Goal: Transaction & Acquisition: Purchase product/service

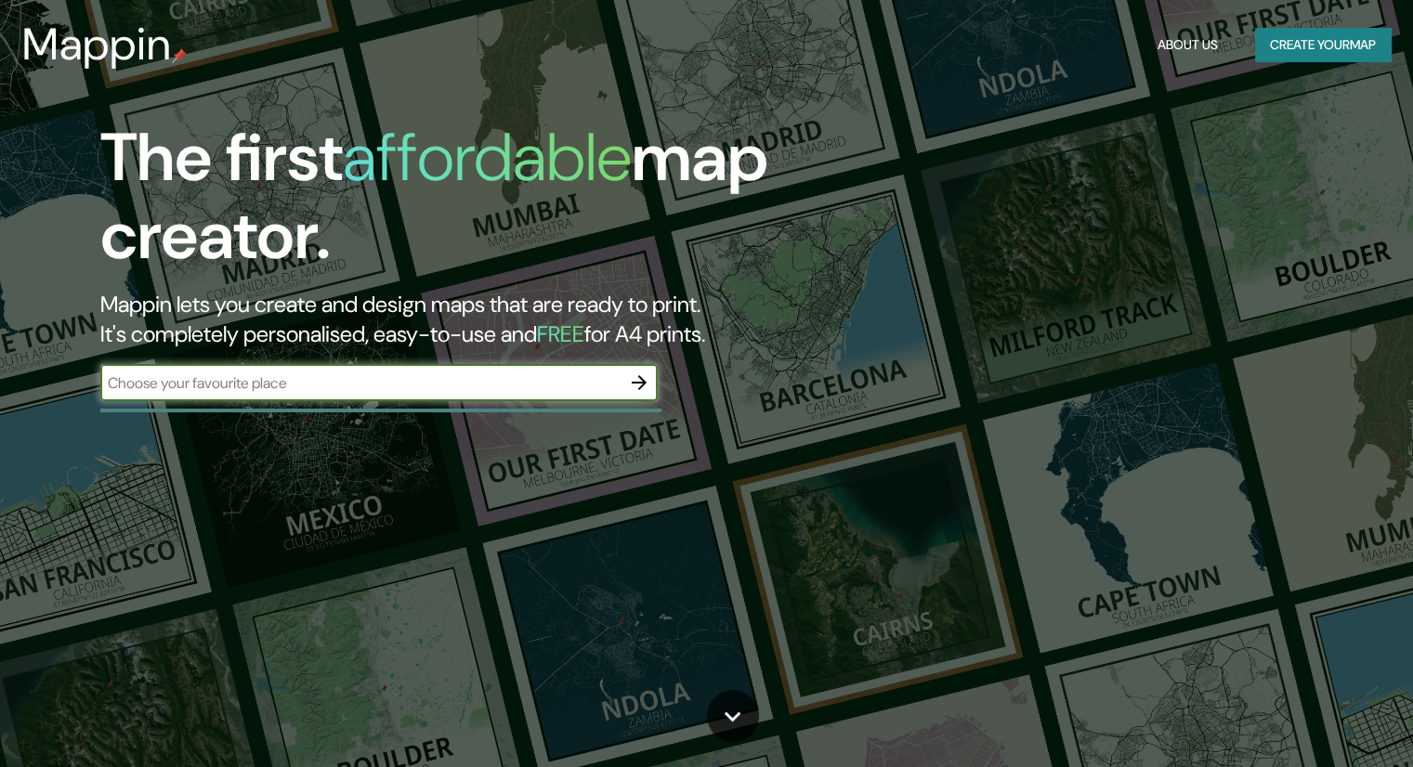
click at [528, 389] on input "text" at bounding box center [360, 383] width 520 height 21
type input "74160 [GEOGRAPHIC_DATA], [GEOGRAPHIC_DATA]."
drag, startPoint x: 557, startPoint y: 375, endPoint x: 64, endPoint y: 379, distance: 493.3
click at [64, 379] on div "The first affordable map creator. Mappin lets you create and design maps that a…" at bounding box center [454, 269] width 848 height 301
click at [489, 373] on input "text" at bounding box center [360, 383] width 520 height 21
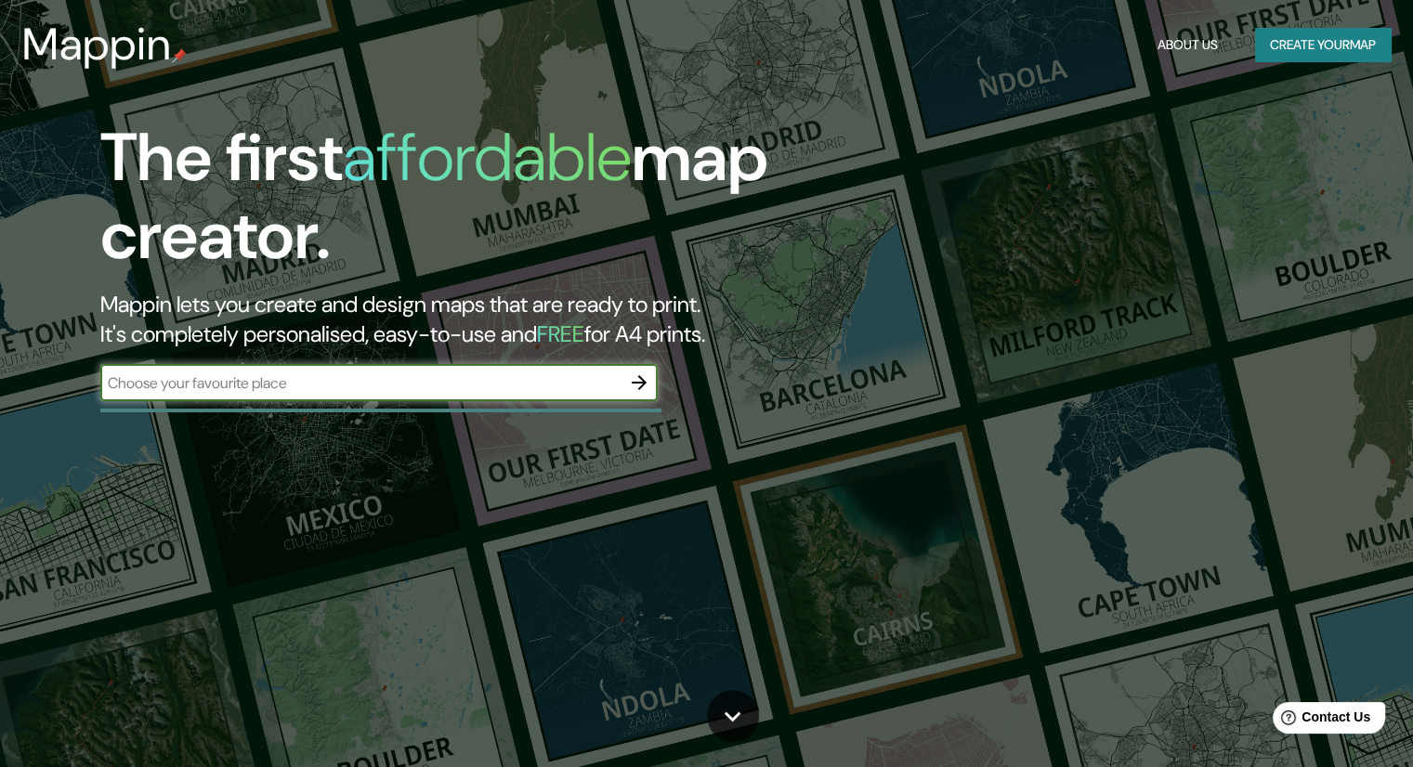
paste input "Av. [PERSON_NAME], [GEOGRAPHIC_DATA][PERSON_NAME], 74160 [GEOGRAPHIC_DATA][PERS…"
type input "Av. [PERSON_NAME], [GEOGRAPHIC_DATA][PERSON_NAME], 74160 [GEOGRAPHIC_DATA][PERS…"
click at [647, 375] on icon "button" at bounding box center [639, 383] width 22 height 22
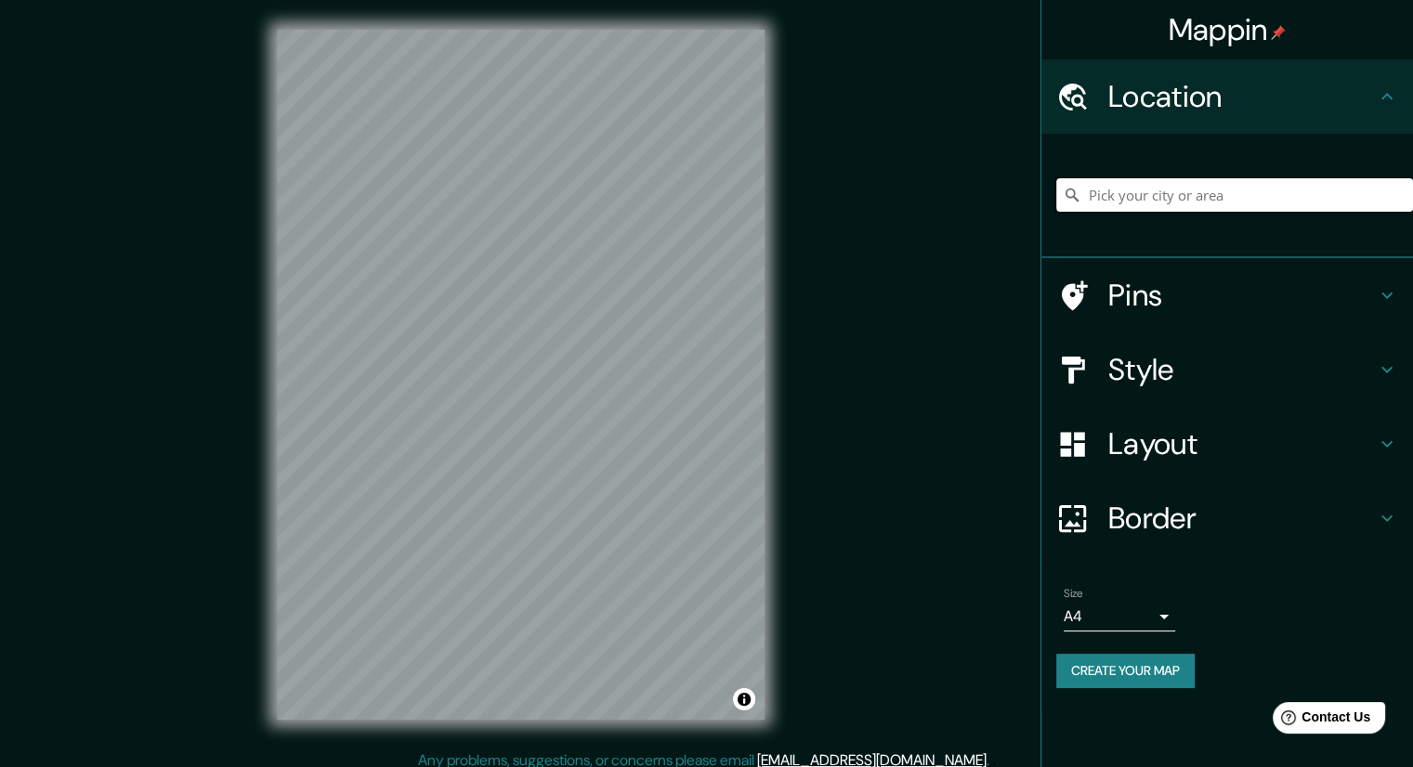
click at [1119, 183] on input "Pick your city or area" at bounding box center [1234, 194] width 357 height 33
paste input "Av. [PERSON_NAME], [GEOGRAPHIC_DATA][PERSON_NAME], 74160 [GEOGRAPHIC_DATA][PERS…"
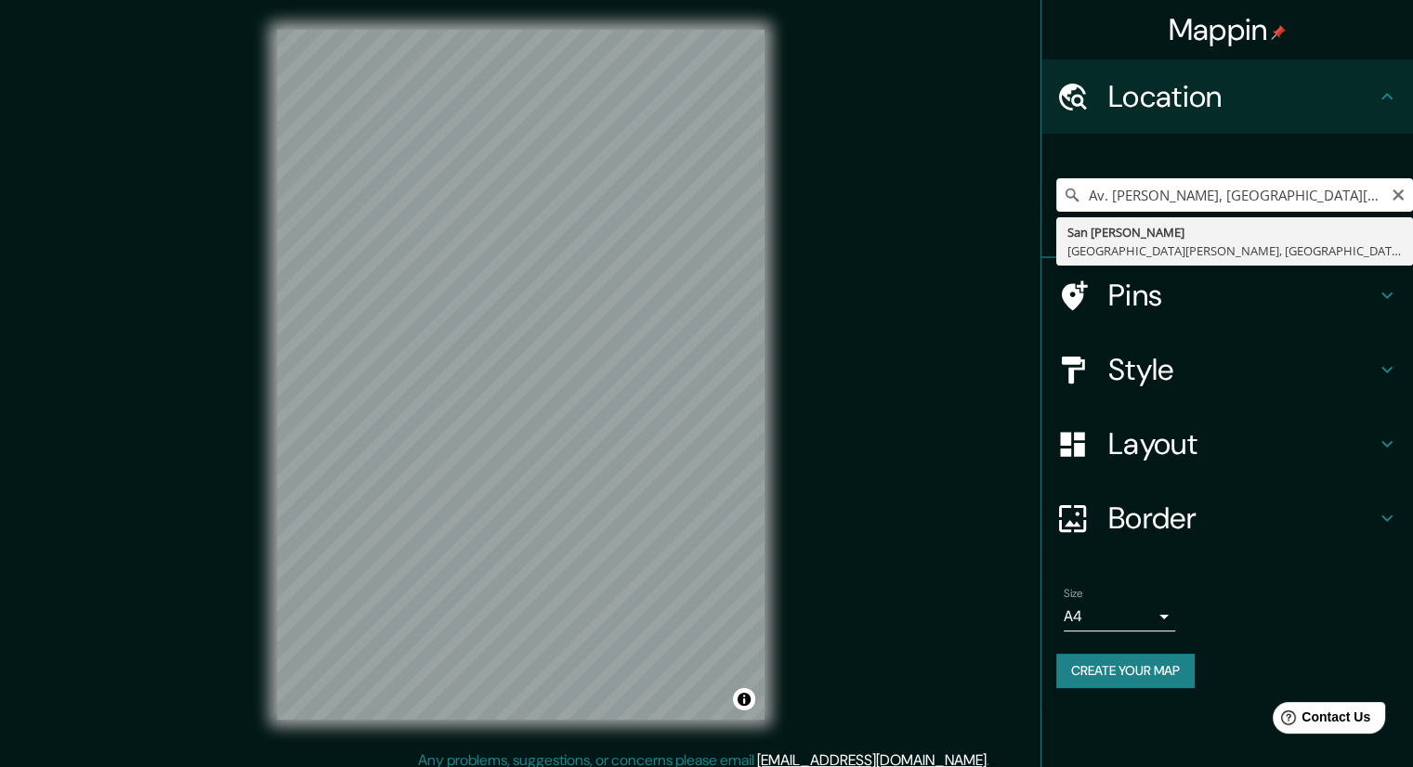
type input "[GEOGRAPHIC_DATA][PERSON_NAME], [GEOGRAPHIC_DATA][PERSON_NAME], [GEOGRAPHIC_DAT…"
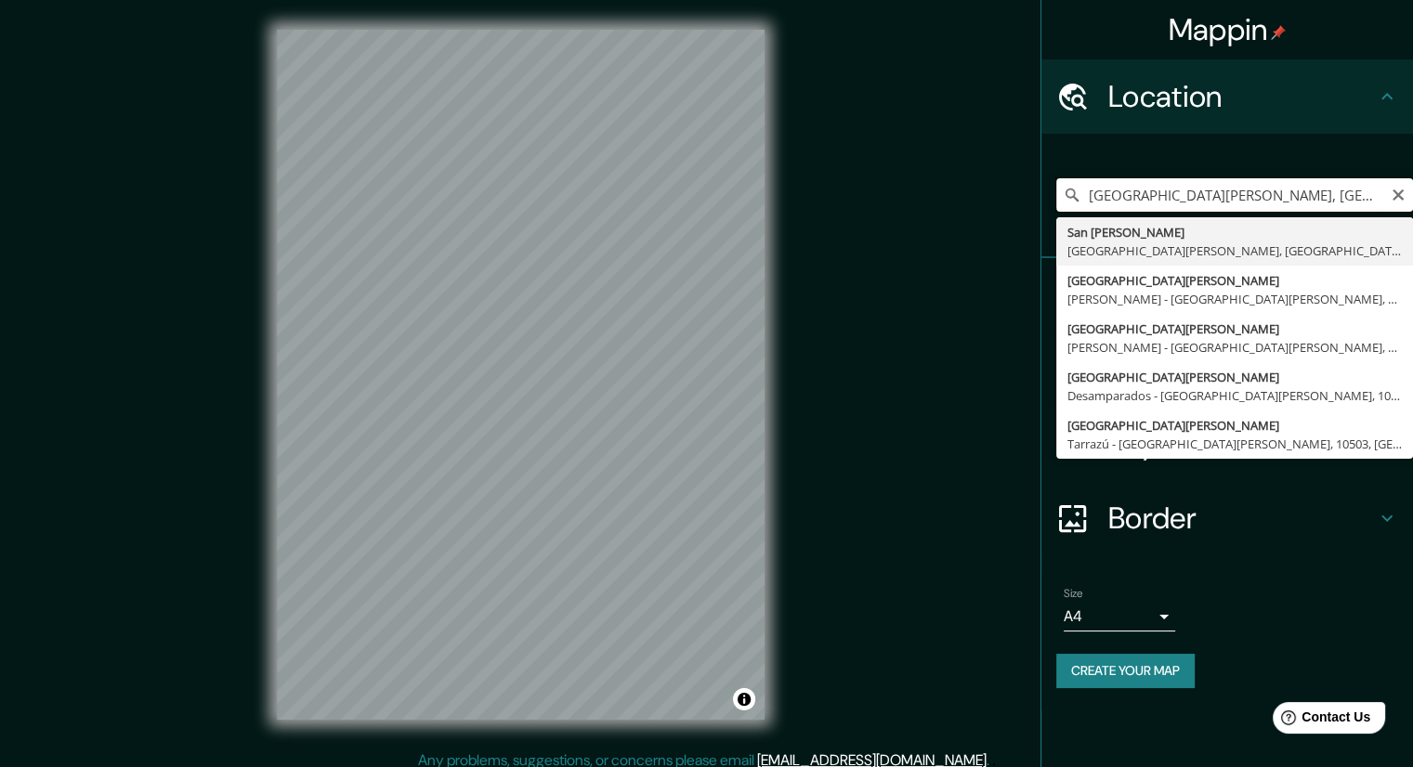
click at [1361, 190] on input "[GEOGRAPHIC_DATA][PERSON_NAME], [GEOGRAPHIC_DATA][PERSON_NAME], [GEOGRAPHIC_DAT…" at bounding box center [1234, 194] width 357 height 33
click at [1386, 190] on input "[GEOGRAPHIC_DATA][PERSON_NAME], [GEOGRAPHIC_DATA][PERSON_NAME], [GEOGRAPHIC_DAT…" at bounding box center [1234, 194] width 357 height 33
click at [1396, 190] on icon "Clear" at bounding box center [1398, 195] width 15 height 15
